Goal: Register for event/course

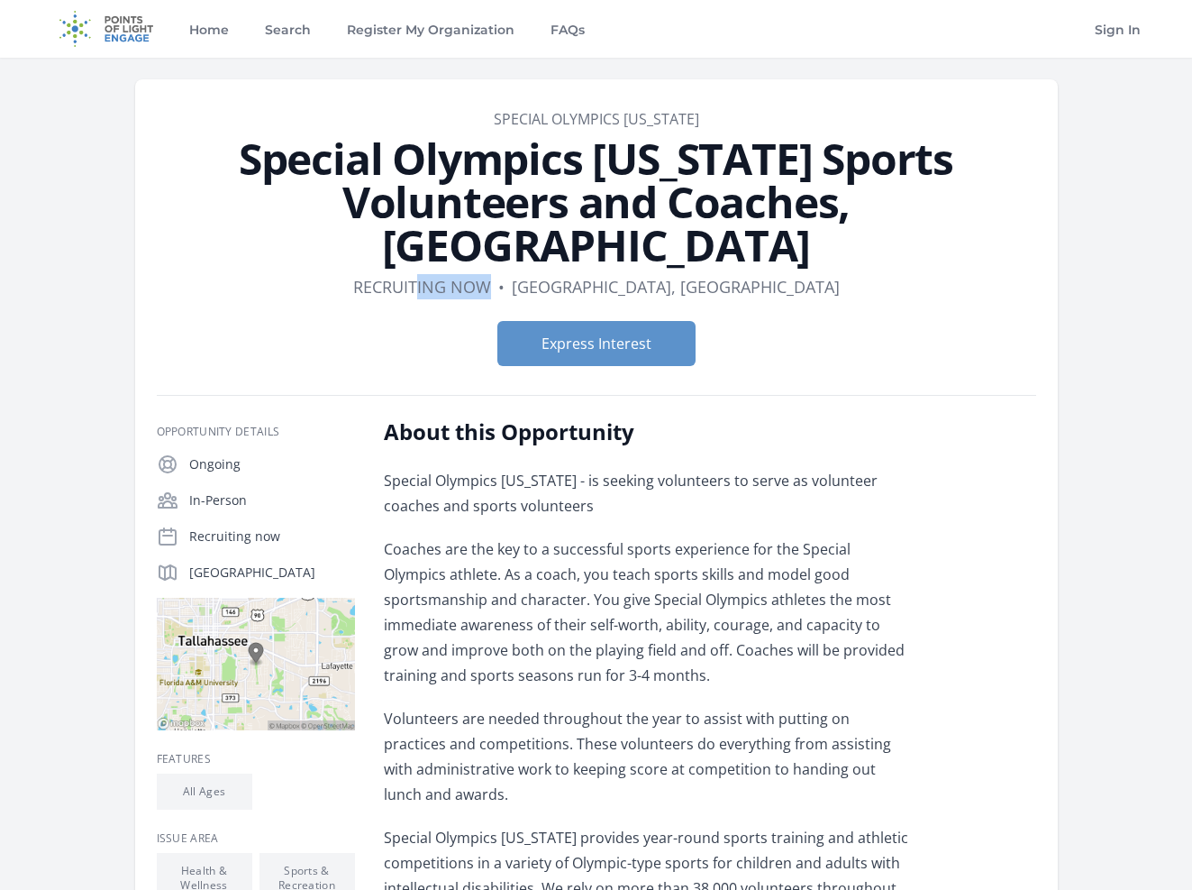
drag, startPoint x: 518, startPoint y: 239, endPoint x: 588, endPoint y: 239, distance: 69.4
click at [590, 274] on dl "Duration Recruiting now • Location [GEOGRAPHIC_DATA], [GEOGRAPHIC_DATA]" at bounding box center [597, 286] width 880 height 25
click at [765, 332] on div "Express Interest" at bounding box center [597, 343] width 880 height 74
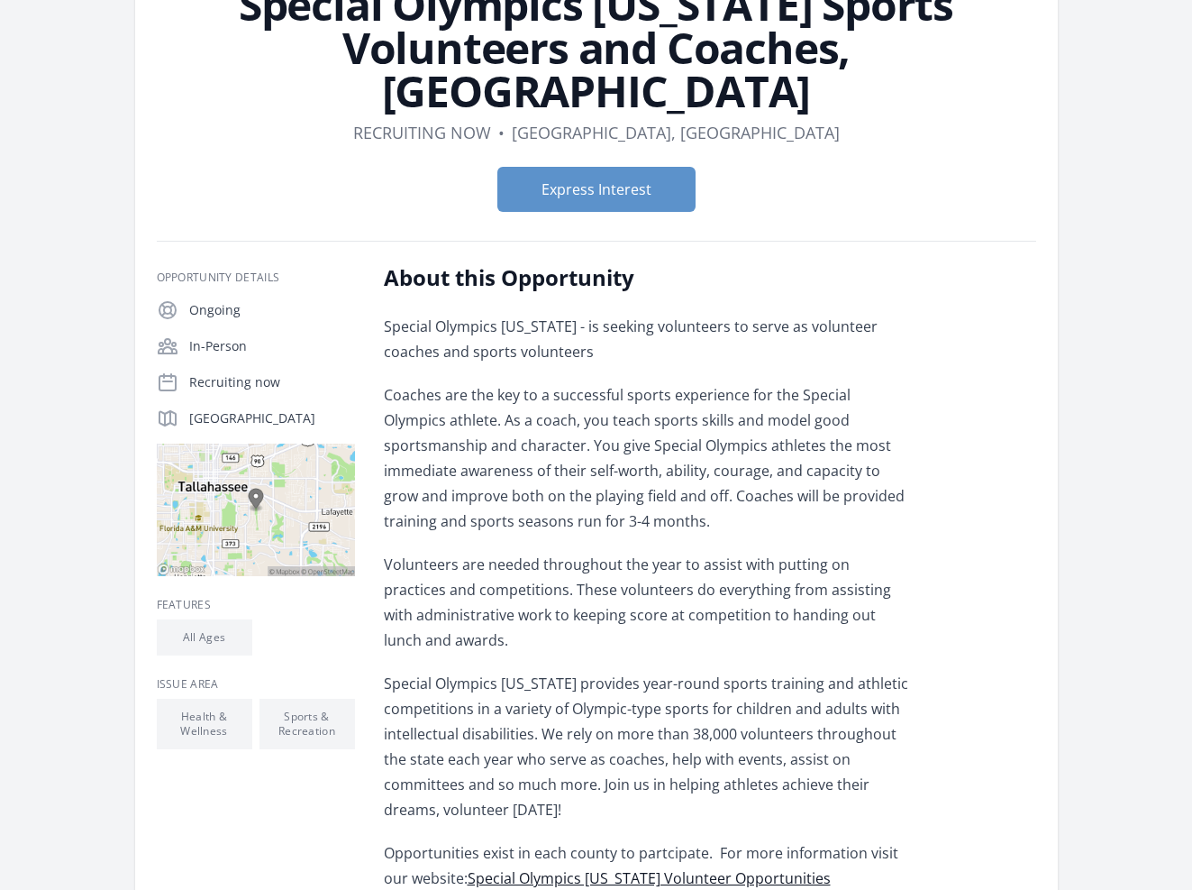
scroll to position [165, 0]
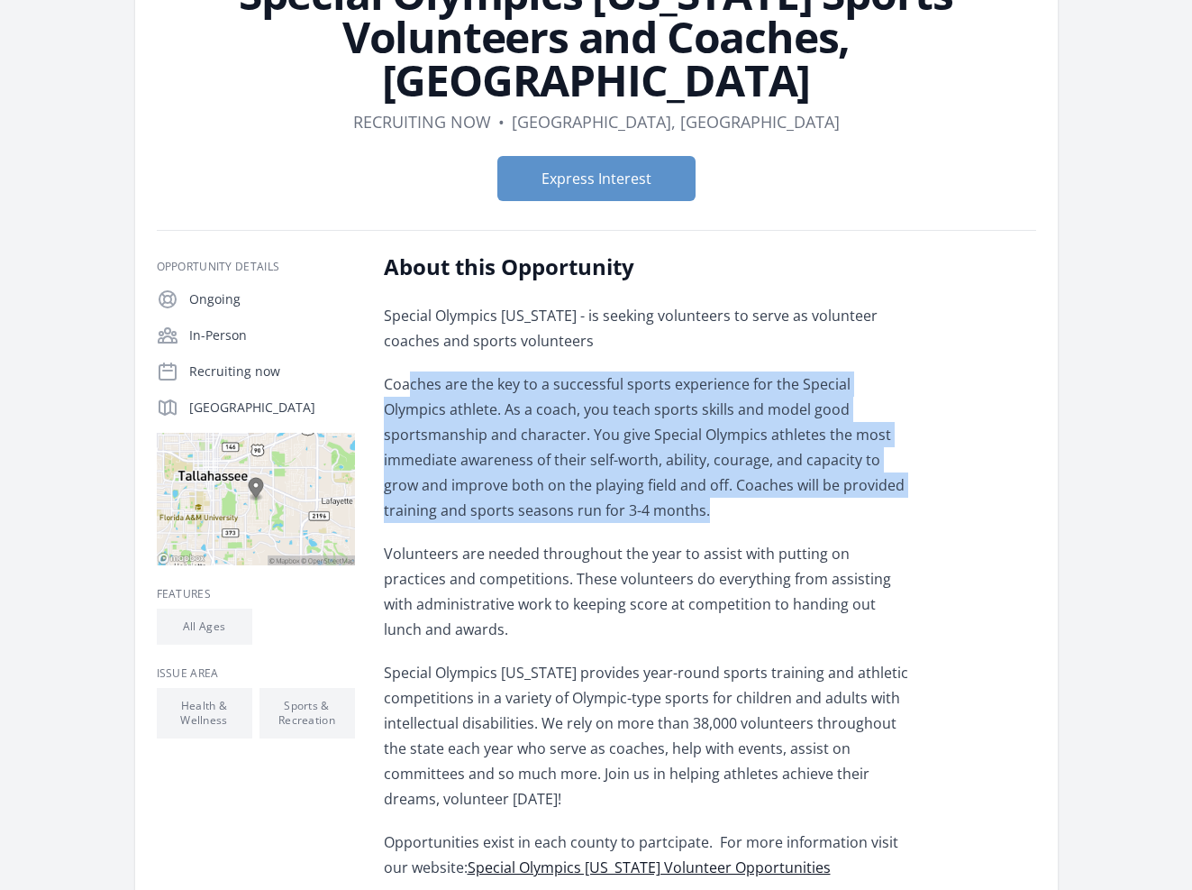
drag, startPoint x: 409, startPoint y: 342, endPoint x: 816, endPoint y: 474, distance: 427.2
click at [816, 474] on p "Coaches are the key to a successful sports experience for the Special Olympics …" at bounding box center [647, 446] width 527 height 151
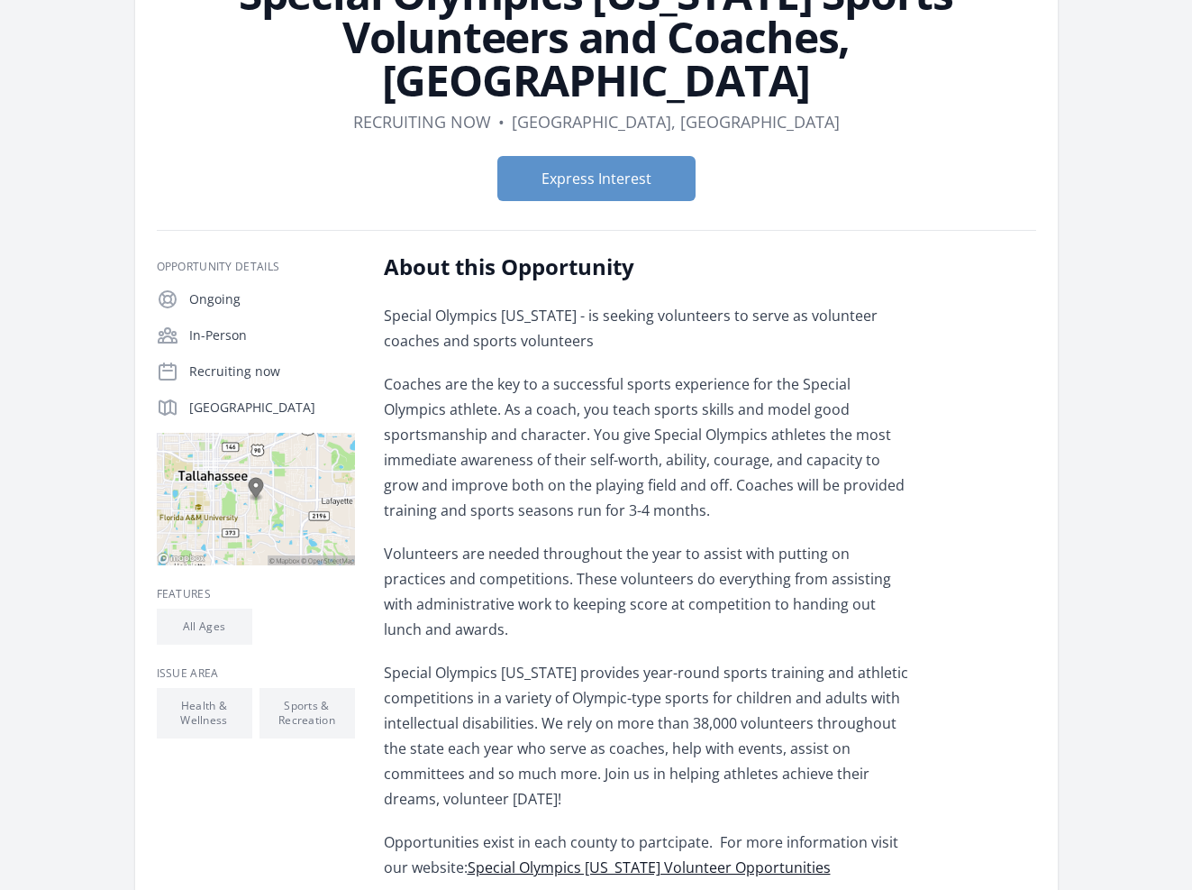
click at [826, 541] on p "Volunteers are needed throughout the year to assist with putting on practices a…" at bounding box center [647, 591] width 527 height 101
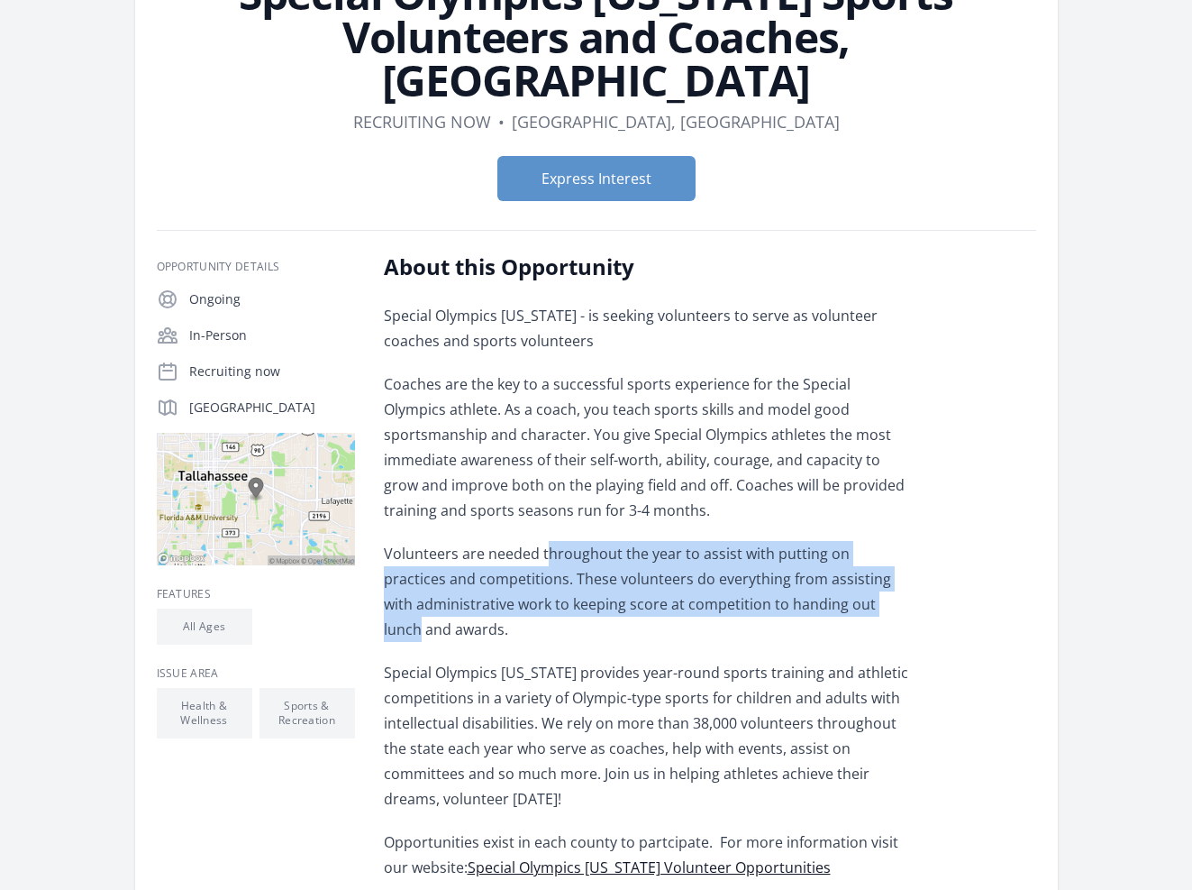
drag, startPoint x: 549, startPoint y: 513, endPoint x: 873, endPoint y: 549, distance: 326.5
click at [874, 550] on p "Volunteers are needed throughout the year to assist with putting on practices a…" at bounding box center [647, 591] width 527 height 101
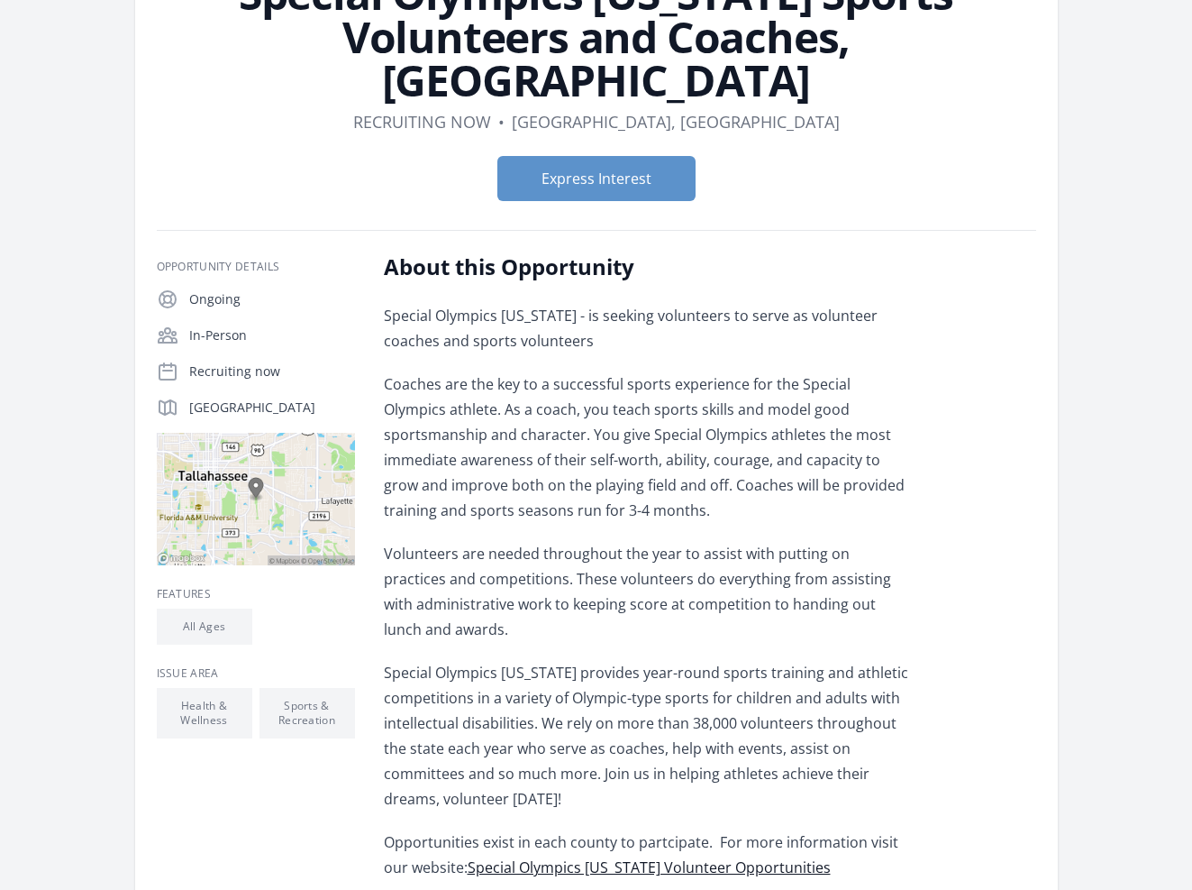
click at [881, 569] on p "Volunteers are needed throughout the year to assist with putting on practices a…" at bounding box center [647, 591] width 527 height 101
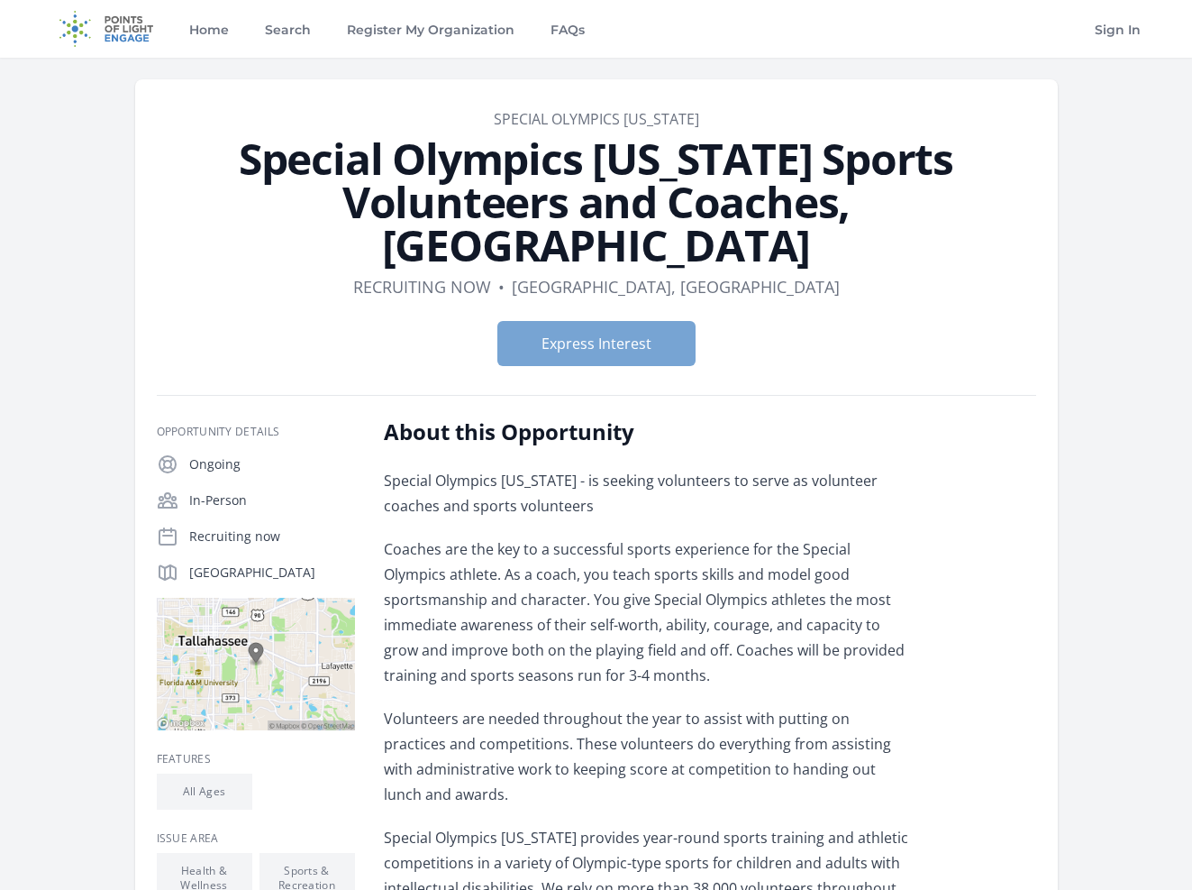
scroll to position [0, 0]
click at [662, 321] on button "Express Interest" at bounding box center [597, 343] width 198 height 45
click at [591, 321] on button "Express Interest" at bounding box center [597, 343] width 198 height 45
